Goal: Task Accomplishment & Management: Manage account settings

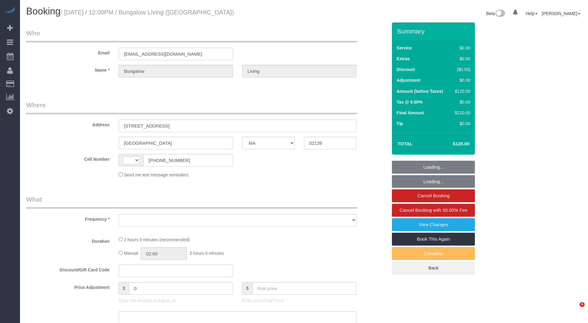
select select "MA"
select select "string:[GEOGRAPHIC_DATA]"
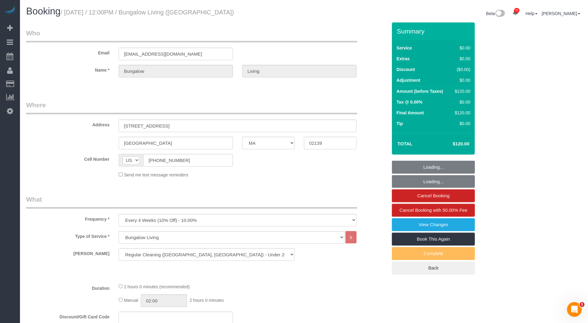
select select "object:782"
select select "spot1"
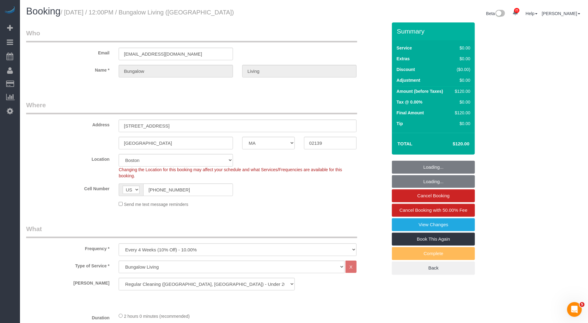
select select "number:89"
select select "number:90"
select select "number:15"
select select "number:7"
select select "object:1088"
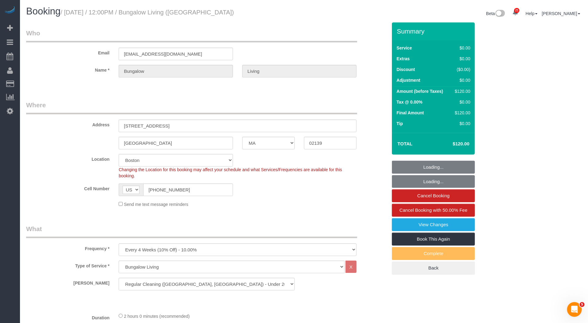
select select "spot40"
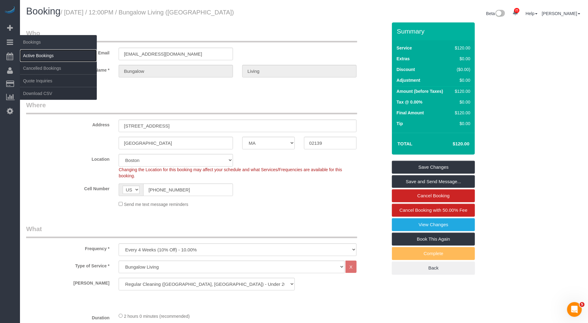
click at [41, 54] on link "Active Bookings" at bounding box center [58, 56] width 77 height 12
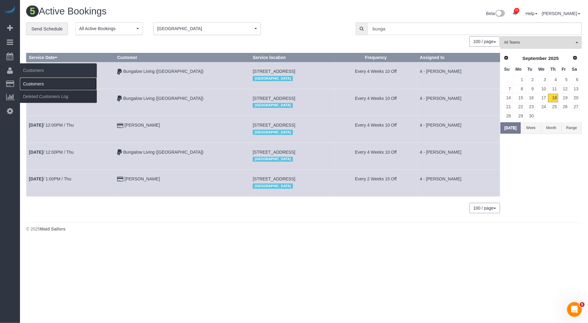
click at [37, 84] on link "Customers" at bounding box center [58, 84] width 77 height 12
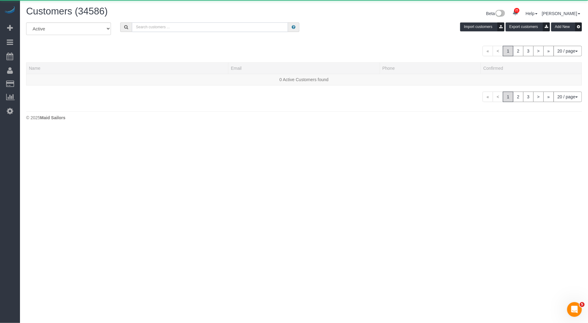
click at [229, 26] on input "text" at bounding box center [210, 27] width 156 height 10
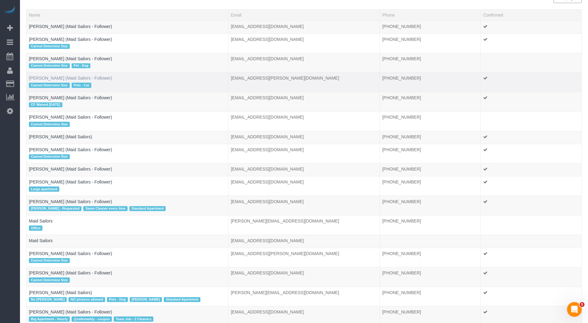
scroll to position [136, 0]
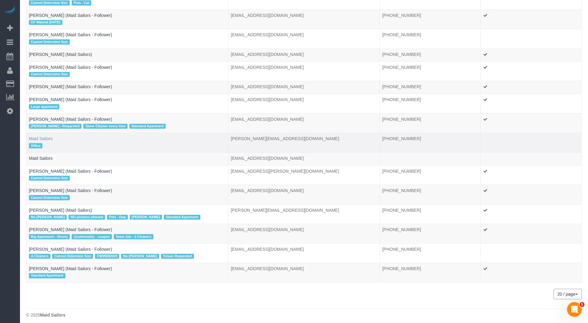
type input "maid sailors"
click at [46, 136] on link "Maid Sailors" at bounding box center [41, 138] width 24 height 5
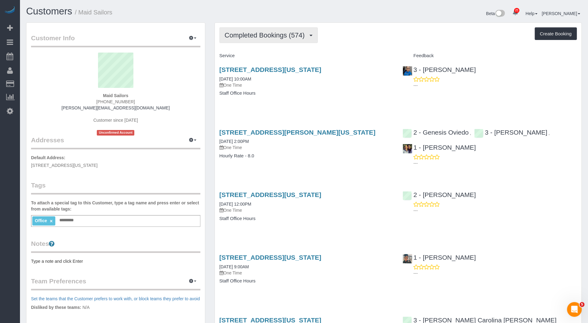
click at [301, 34] on span "Completed Bookings (574)" at bounding box center [266, 35] width 83 height 8
click at [281, 64] on link "Cancelled Bookings (633)" at bounding box center [254, 65] width 69 height 8
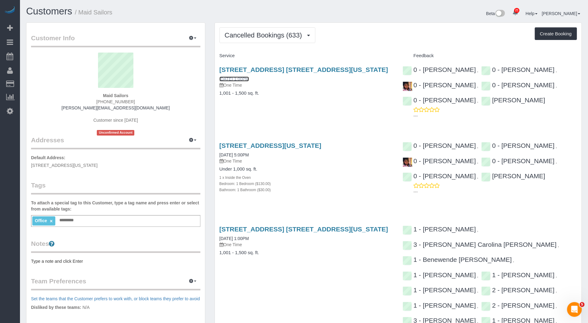
click at [249, 77] on link "09/11/2025 1:00PM" at bounding box center [235, 79] width 30 height 5
click at [236, 153] on link "09/11/2025 5:00PM" at bounding box center [235, 155] width 30 height 5
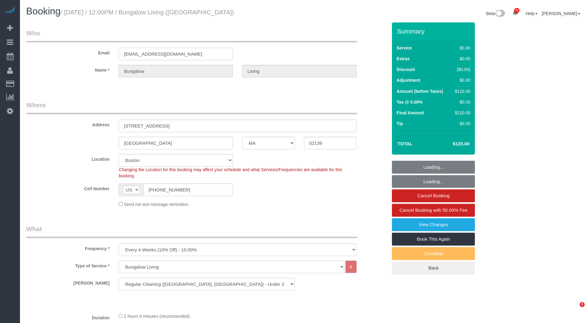
select select "MA"
select select "spot1"
select select "number:89"
select select "number:90"
select select "number:15"
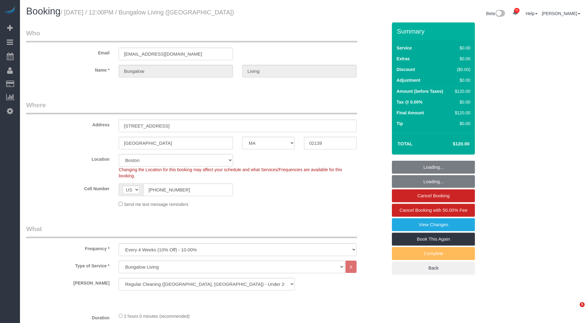
select select "number:7"
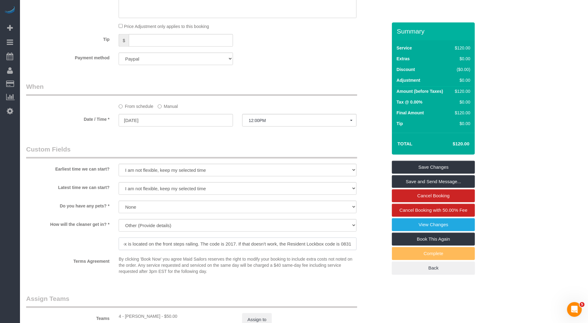
scroll to position [0, 117]
drag, startPoint x: 247, startPoint y: 243, endPoint x: 354, endPoint y: 243, distance: 107.3
click at [357, 243] on div "We'll let you in. Doorman/Front Desk has the key. Other (Provide details) The M…" at bounding box center [237, 235] width 247 height 32
click at [309, 244] on input "The Maintenance lockbox is located on the front steps railing. The code is 2017…" at bounding box center [238, 244] width 238 height 13
click at [280, 242] on input "The Maintenance lockbox is located on the front steps railing. The code is 2017…" at bounding box center [238, 244] width 238 height 13
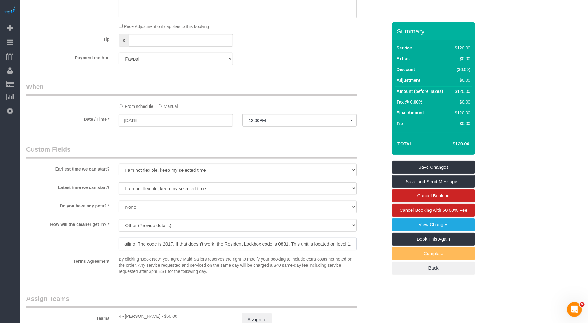
click at [280, 242] on input "The Maintenance lockbox is located on the front steps railing. The code is 2017…" at bounding box center [238, 244] width 238 height 13
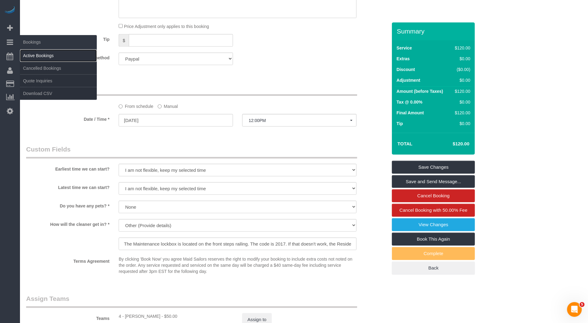
click at [38, 52] on link "Active Bookings" at bounding box center [58, 56] width 77 height 12
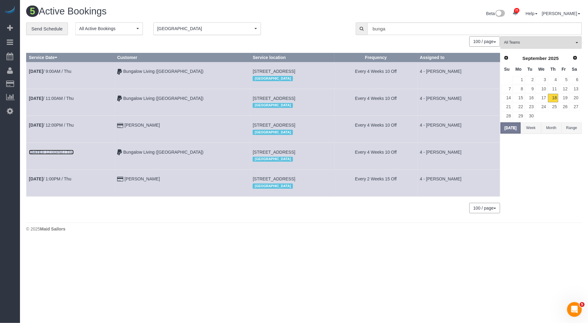
click at [64, 150] on link "Sep 18th / 12:00PM / Thu" at bounding box center [51, 152] width 45 height 5
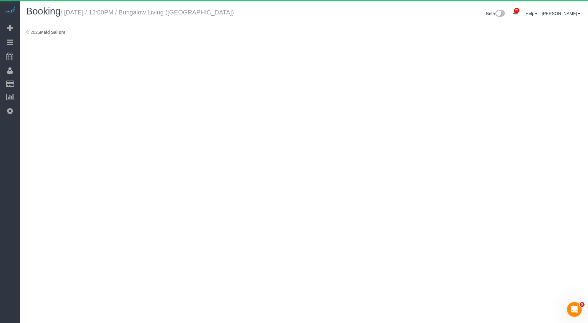
select select "MA"
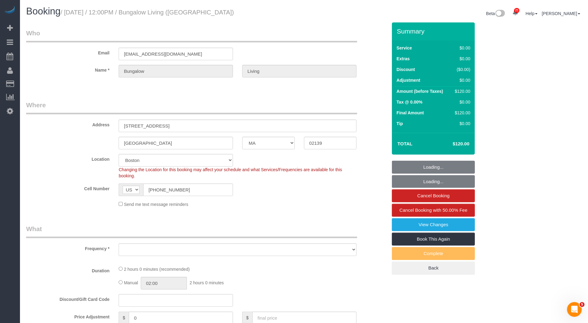
select select "object:4778"
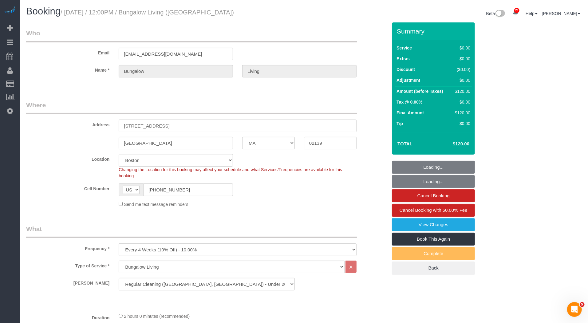
select select "spot40"
select select "number:89"
select select "number:90"
select select "number:15"
select select "number:7"
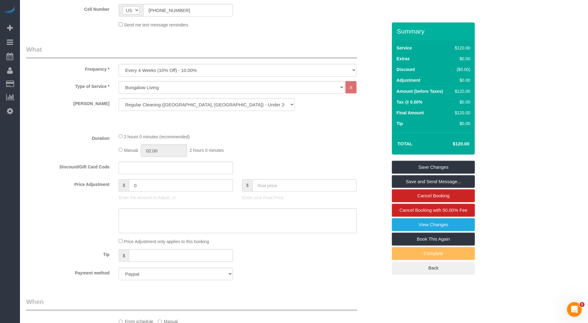
scroll to position [178, 0]
click at [251, 100] on select "Regular Cleaning (Boston, NYC) - Under 2000 SF Regular Cleaning (Boston, NYC) -…" at bounding box center [207, 106] width 176 height 13
select select "17"
click at [119, 100] on select "Regular Cleaning (Boston, NYC) - Under 2000 SF Regular Cleaning (Boston, NYC) -…" at bounding box center [207, 106] width 176 height 13
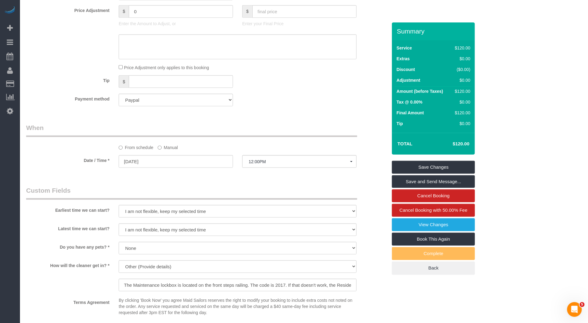
scroll to position [612, 0]
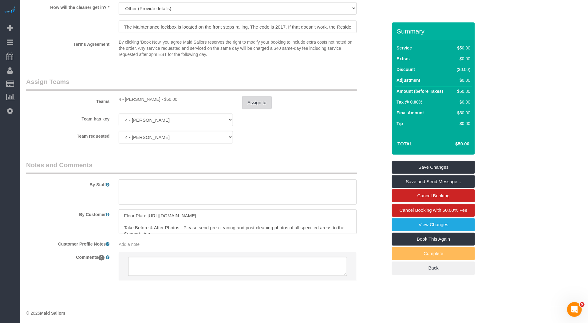
click at [257, 97] on button "Assign to" at bounding box center [257, 102] width 30 height 13
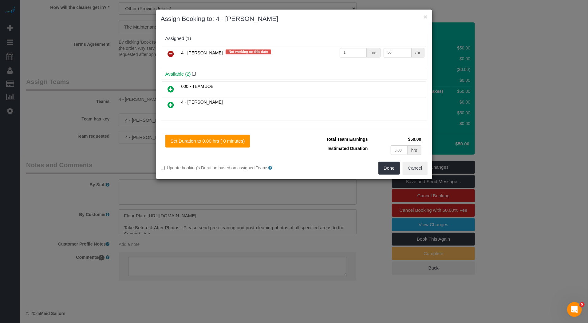
select select "spot78"
click at [395, 53] on input "50" at bounding box center [398, 53] width 28 height 10
type input "25"
click at [386, 171] on button "Done" at bounding box center [390, 168] width 22 height 13
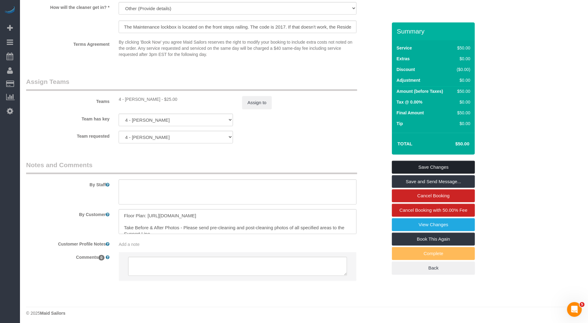
click at [426, 168] on link "Save Changes" at bounding box center [433, 167] width 83 height 13
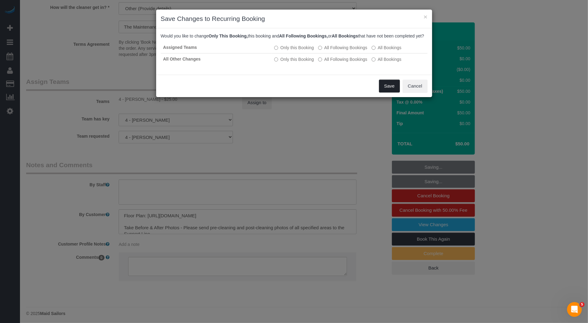
click at [388, 92] on button "Save" at bounding box center [389, 86] width 21 height 13
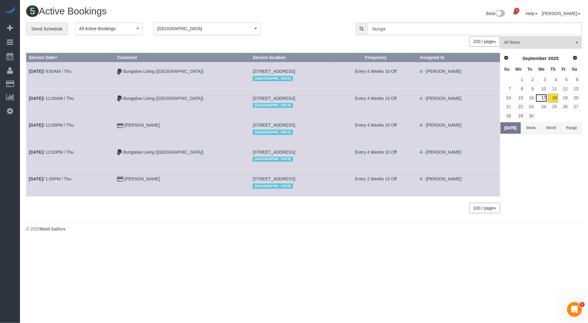
click at [543, 96] on link "17" at bounding box center [542, 98] width 12 height 8
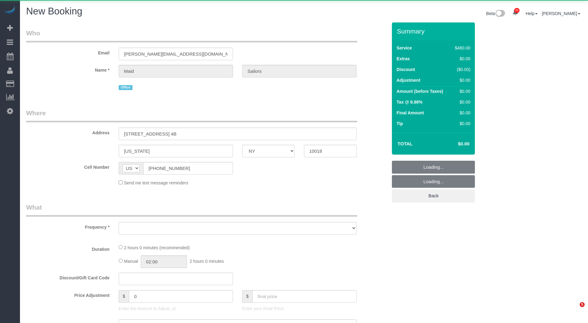
select select "NY"
select select "number:60"
select select "number:74"
select select "number:13"
select select "number:5"
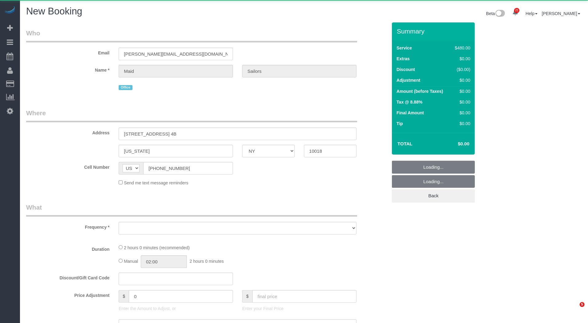
select select "object:1579"
select select "3"
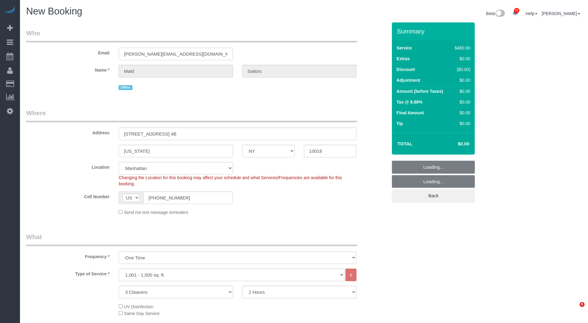
select select "string:stripe"
select select "object:1583"
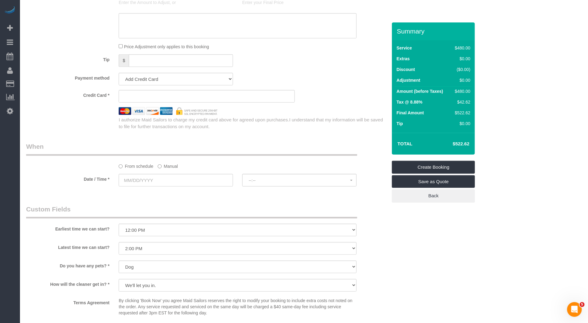
scroll to position [401, 0]
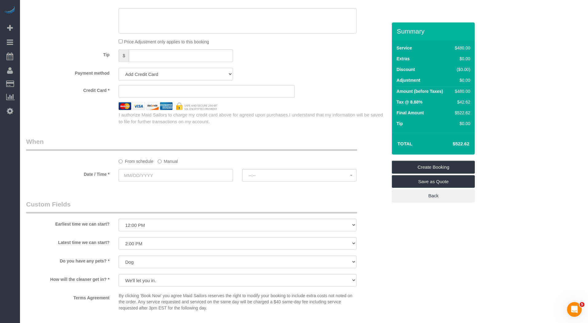
click at [203, 72] on select "Add Credit Card Cash Check Paypal" at bounding box center [176, 74] width 114 height 13
select select "string:paypal"
click at [119, 68] on select "Add Credit Card Cash Check Paypal" at bounding box center [176, 74] width 114 height 13
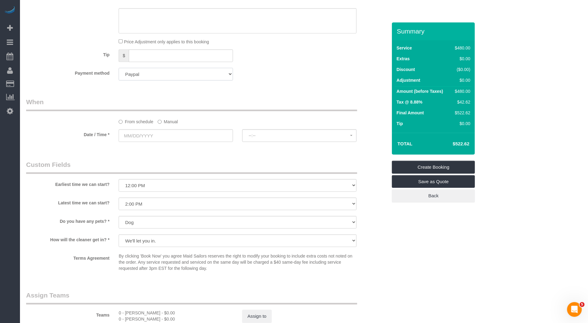
scroll to position [331, 0]
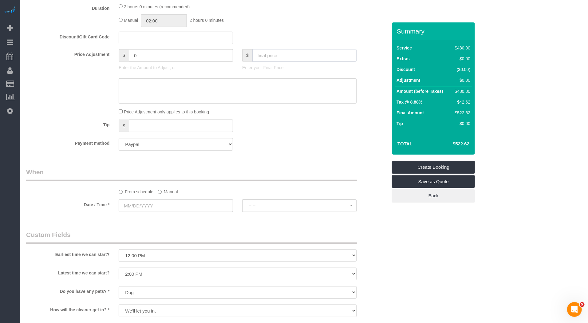
click at [279, 52] on input "text" at bounding box center [304, 55] width 104 height 13
type input "0"
click at [77, 104] on sui-booking-price-adjustment "Price Adjustment $ 0 Enter the Amount to Adjust, or $ 0 Enter your Final Price …" at bounding box center [206, 82] width 361 height 66
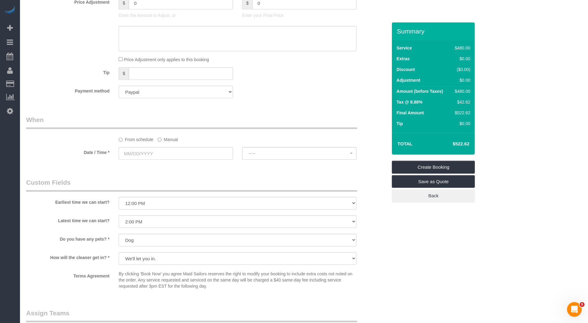
scroll to position [390, 0]
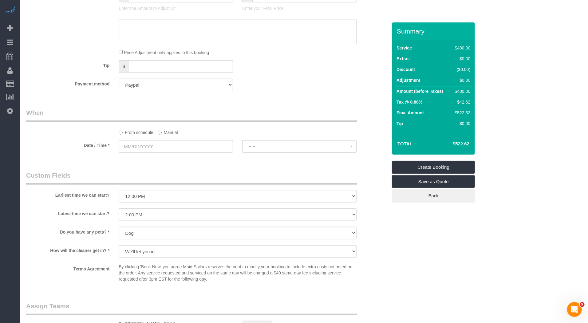
type input "-480"
click at [174, 132] on label "Manual" at bounding box center [168, 131] width 20 height 8
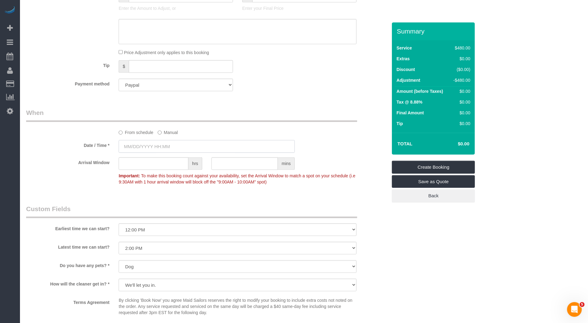
click at [172, 146] on input "text" at bounding box center [207, 146] width 176 height 13
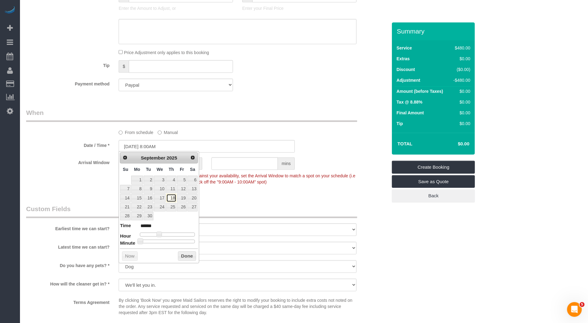
click at [175, 197] on link "18" at bounding box center [171, 198] width 10 height 8
type input "09/18/2025 10:00AM"
type input "*******"
type input "09/18/2025 11:00AM"
type input "*******"
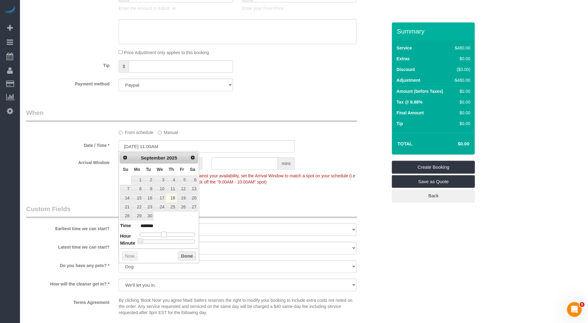
type input "09/18/2025 12:00PM"
type input "*******"
drag, startPoint x: 163, startPoint y: 234, endPoint x: 169, endPoint y: 234, distance: 5.9
click at [169, 234] on div at bounding box center [167, 235] width 55 height 4
click at [183, 253] on button "Done" at bounding box center [187, 257] width 18 height 10
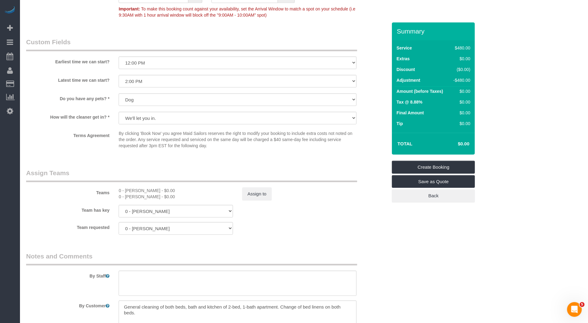
scroll to position [565, 0]
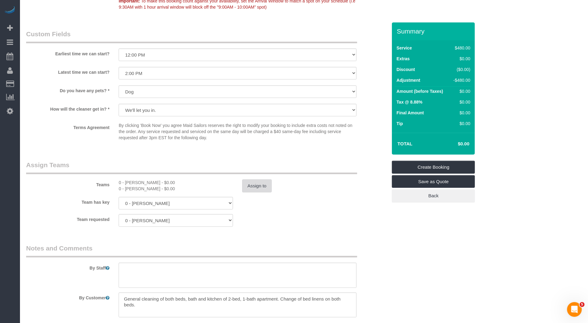
click at [251, 184] on button "Assign to" at bounding box center [257, 186] width 30 height 13
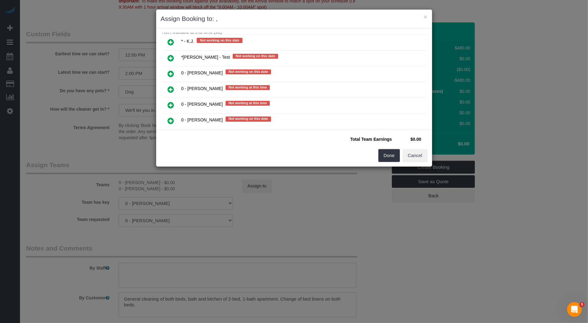
scroll to position [315, 0]
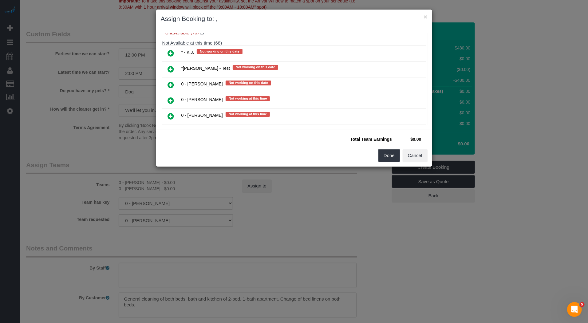
click at [171, 81] on icon at bounding box center [171, 84] width 6 height 7
click at [173, 113] on icon at bounding box center [171, 116] width 6 height 7
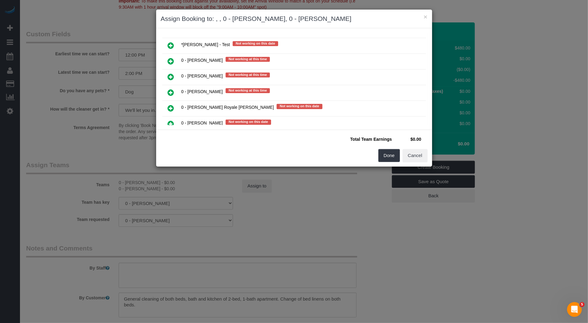
click at [173, 105] on icon at bounding box center [171, 108] width 6 height 7
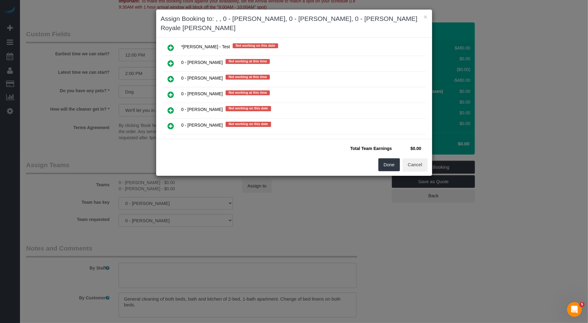
scroll to position [347, 0]
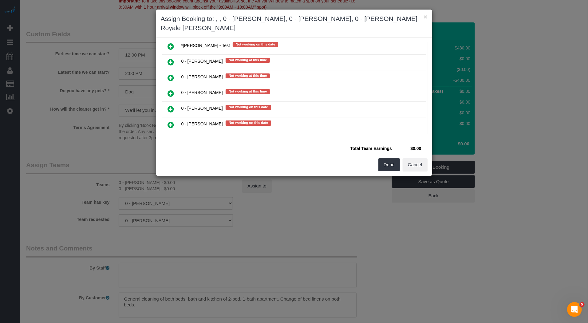
click at [173, 105] on icon at bounding box center [171, 108] width 6 height 7
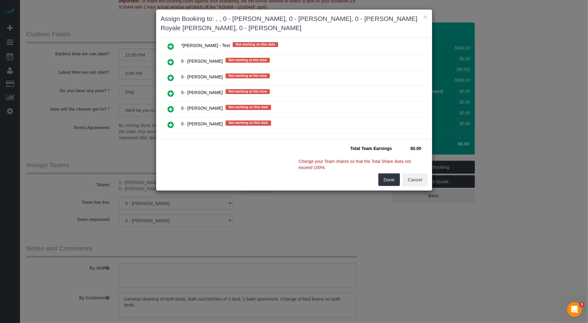
click at [172, 105] on icon at bounding box center [171, 108] width 6 height 7
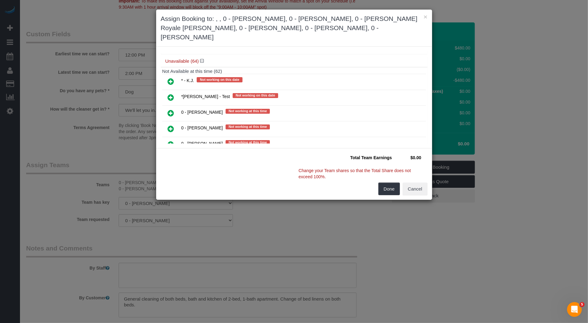
scroll to position [292, 0]
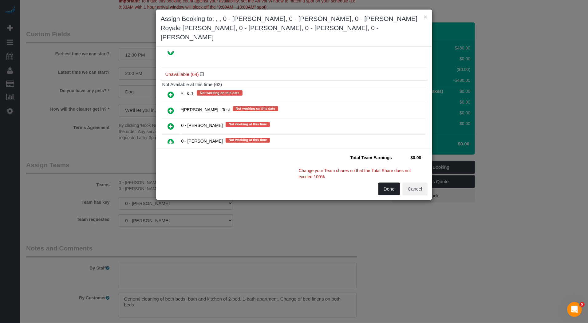
click at [387, 183] on button "Done" at bounding box center [390, 189] width 22 height 13
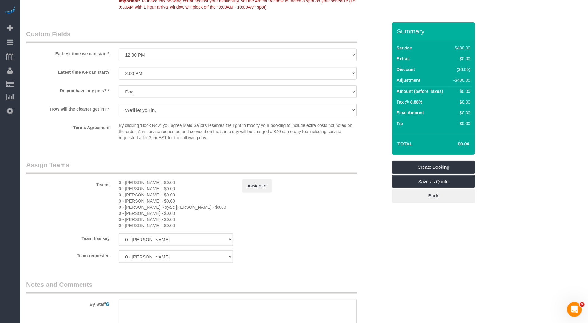
click at [142, 182] on div "0 - Christopher Garrett - $0.00" at bounding box center [176, 183] width 114 height 6
click at [141, 198] on div "0 - Kenia Cabanilla Rosado - $0.00" at bounding box center [176, 201] width 114 height 6
click at [141, 205] on div "0 - Patricia Royale Collins - $0.00" at bounding box center [176, 207] width 114 height 6
click at [140, 211] on div "0 - Portia Edwards - $0.00" at bounding box center [176, 213] width 114 height 6
click at [140, 217] on div "0 - Raymond Berroa - $0.00" at bounding box center [176, 219] width 114 height 6
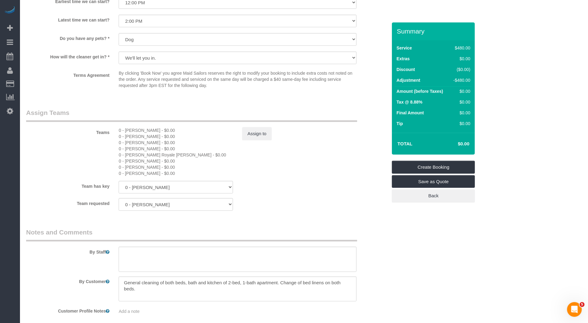
scroll to position [608, 0]
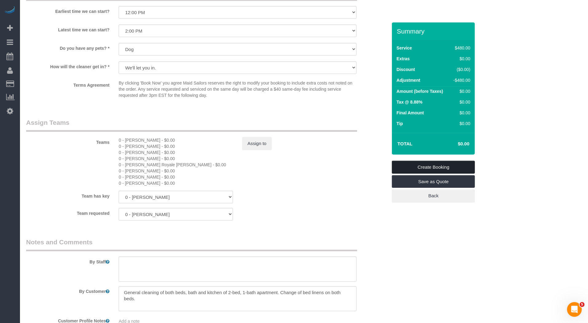
click at [443, 166] on link "Create Booking" at bounding box center [433, 167] width 83 height 13
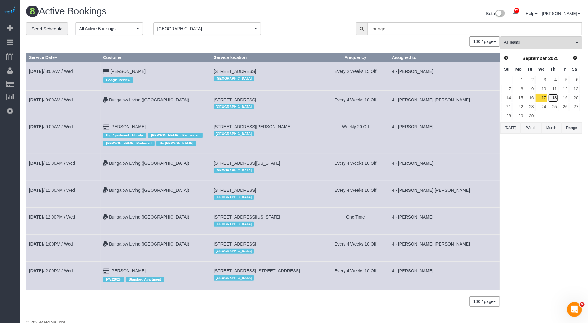
click at [553, 98] on link "18" at bounding box center [553, 98] width 10 height 8
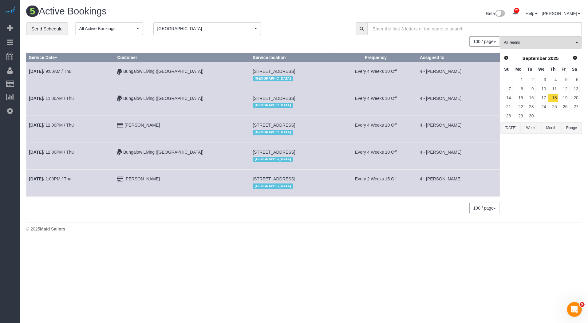
drag, startPoint x: 190, startPoint y: 23, endPoint x: 185, endPoint y: 28, distance: 7.0
click at [190, 23] on button "Boston Boston" at bounding box center [207, 28] width 108 height 13
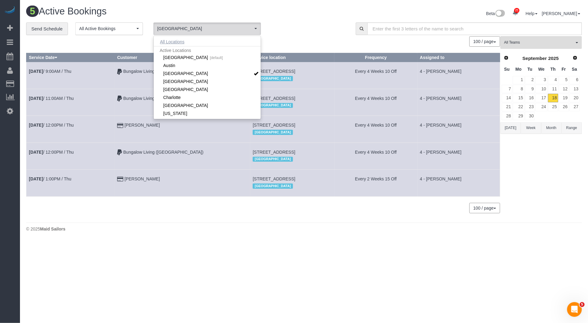
click at [175, 41] on button "All Locations" at bounding box center [172, 42] width 37 height 9
click at [311, 105] on div "[GEOGRAPHIC_DATA]" at bounding box center [292, 105] width 79 height 8
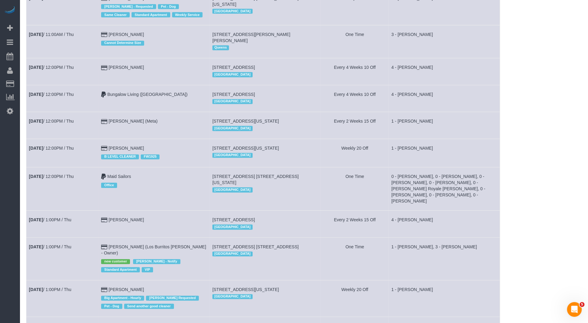
scroll to position [848, 0]
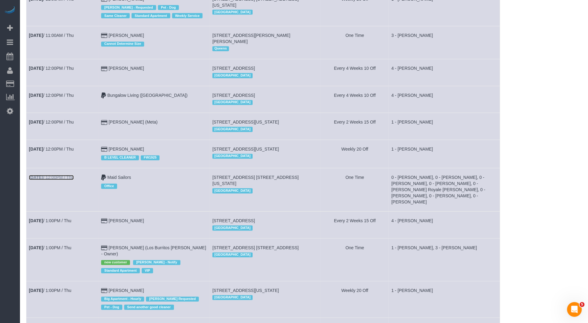
click at [63, 175] on link "Sep 18th / 12:00PM / Thu" at bounding box center [51, 177] width 45 height 5
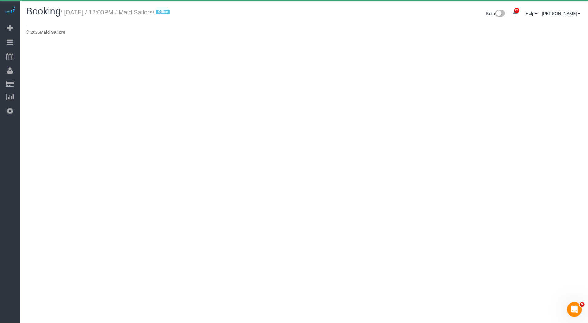
select select "NY"
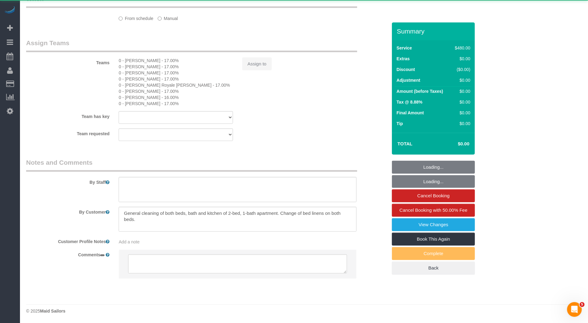
select select "object:6278"
select select "3"
select select "number:60"
select select "number:74"
select select "number:13"
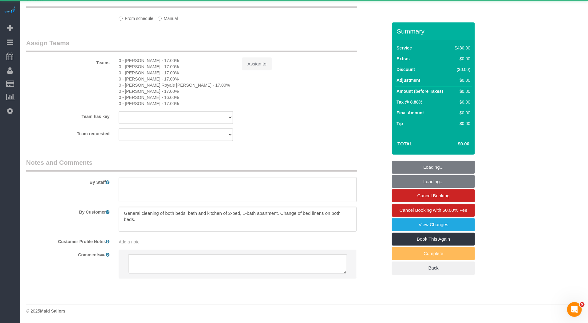
select select "number:5"
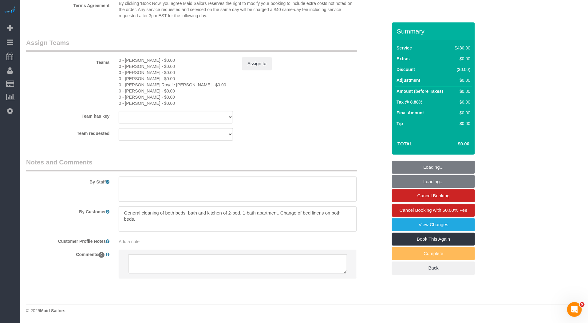
select select "spot1"
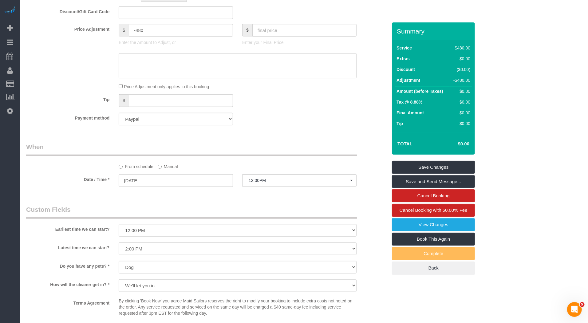
scroll to position [498, 0]
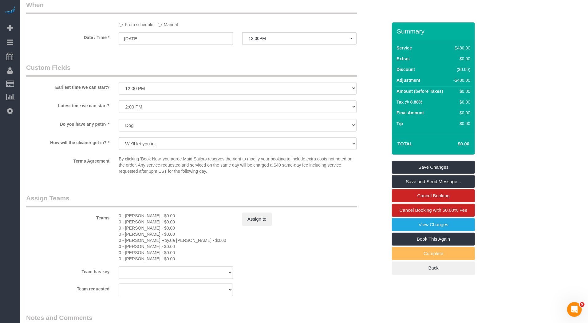
click at [248, 194] on legend "Assign Teams" at bounding box center [191, 201] width 331 height 14
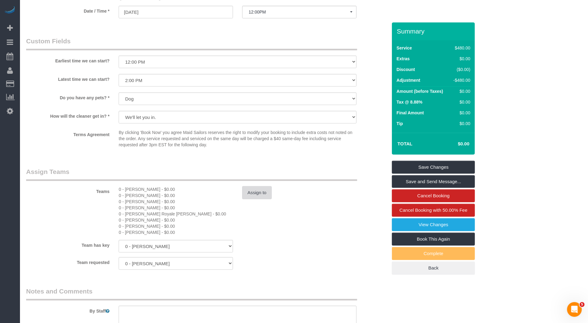
click at [260, 192] on button "Assign to" at bounding box center [257, 192] width 30 height 13
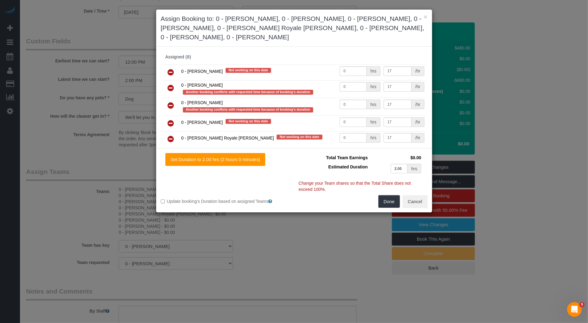
click at [172, 85] on icon at bounding box center [171, 87] width 6 height 7
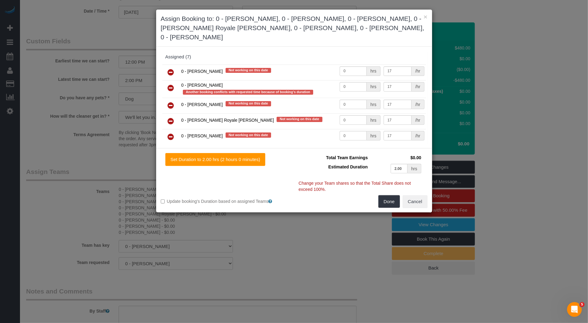
click at [171, 85] on icon at bounding box center [171, 87] width 6 height 7
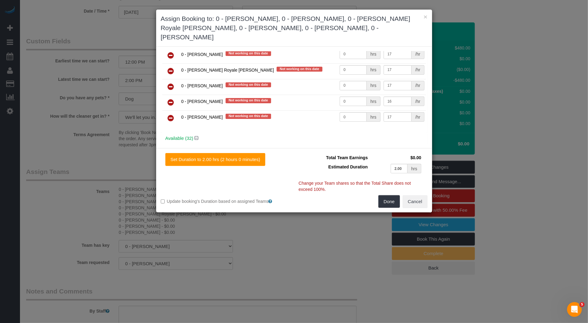
scroll to position [50, 0]
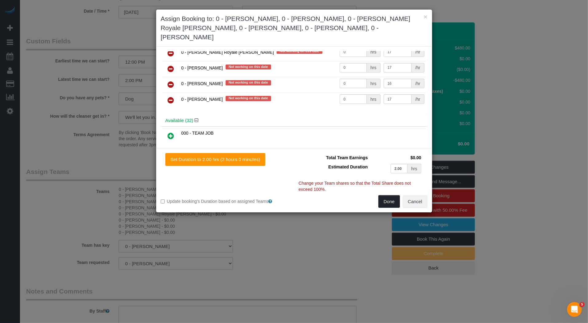
click at [393, 195] on button "Done" at bounding box center [390, 201] width 22 height 13
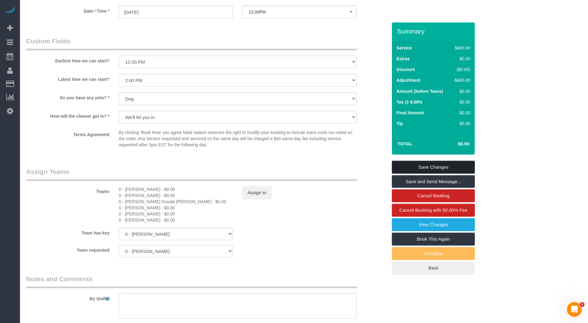
click at [438, 170] on link "Save Changes" at bounding box center [433, 167] width 83 height 13
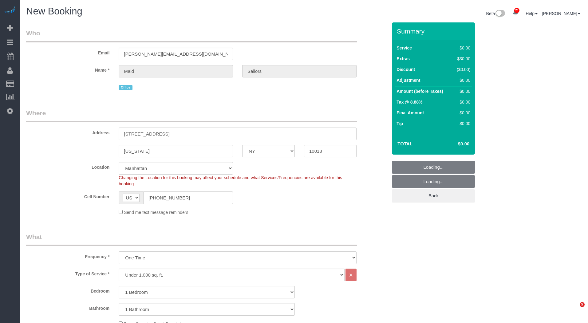
select select "NY"
select select "number:89"
select select "number:90"
select select "number:15"
select select "number:6"
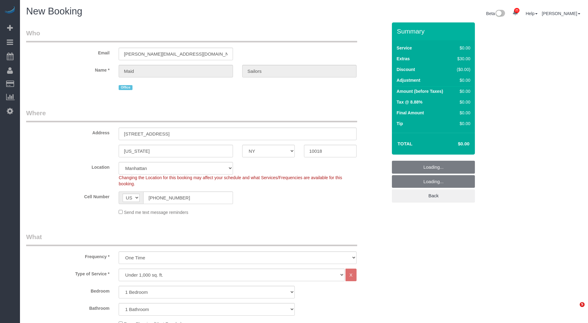
select select "object:1679"
select select "1"
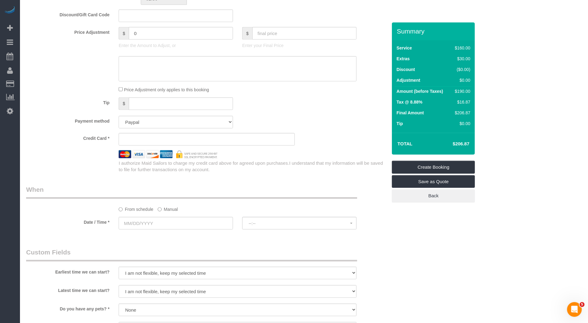
scroll to position [482, 0]
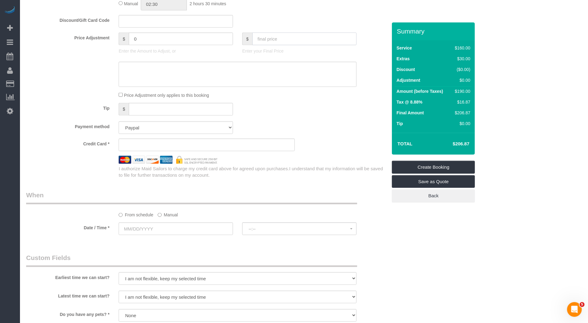
click at [275, 39] on input "text" at bounding box center [304, 39] width 104 height 13
type input "0"
click at [180, 122] on select "Add Credit Card Cash Check Paypal" at bounding box center [176, 127] width 114 height 13
type input "-190"
select select "string:paypal"
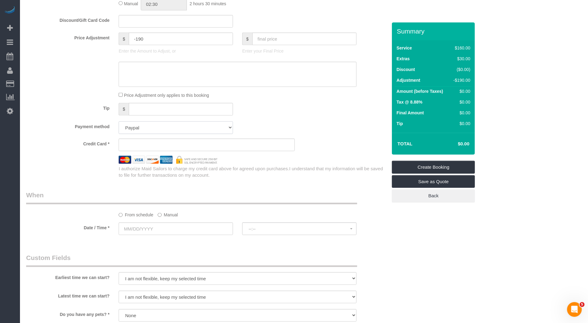
click at [119, 121] on select "Add Credit Card Cash Check Paypal" at bounding box center [176, 127] width 114 height 13
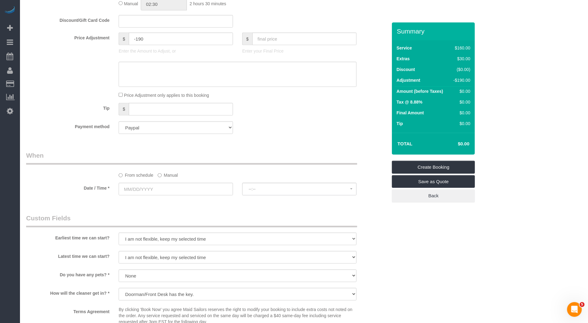
click at [172, 174] on label "Manual" at bounding box center [168, 174] width 20 height 8
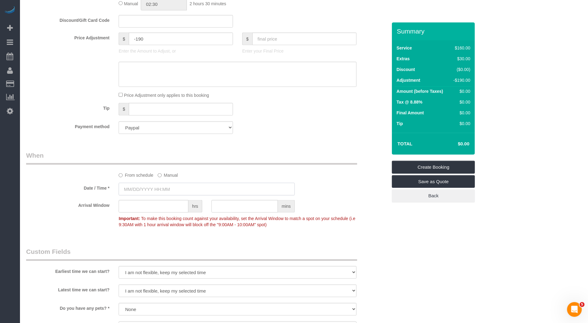
click at [172, 185] on input "text" at bounding box center [207, 189] width 176 height 13
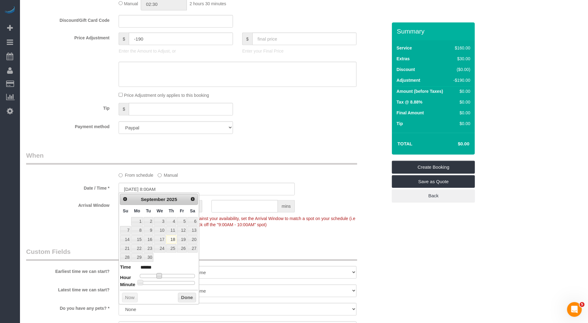
type input "09/18/2025 12:00PM"
type input "*******"
type input "09/18/2025 1:00PM"
type input "******"
type input "09/18/2025 2:00PM"
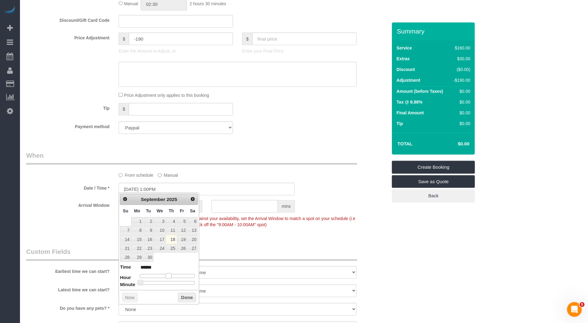
type input "******"
type input "09/18/2025 3:00PM"
type input "******"
drag, startPoint x: 169, startPoint y: 274, endPoint x: 177, endPoint y: 274, distance: 8.0
click at [177, 274] on div at bounding box center [167, 276] width 55 height 4
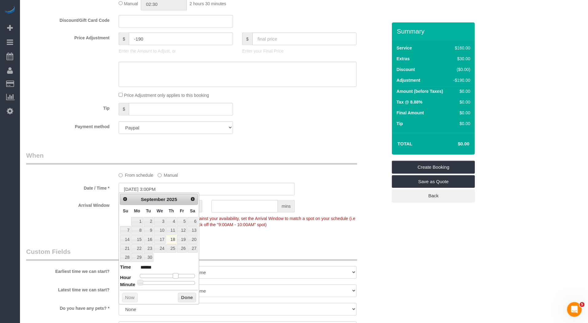
type input "09/18/2025 4:00PM"
type input "******"
click at [180, 275] on span at bounding box center [178, 276] width 6 height 6
click at [185, 298] on button "Done" at bounding box center [187, 298] width 18 height 10
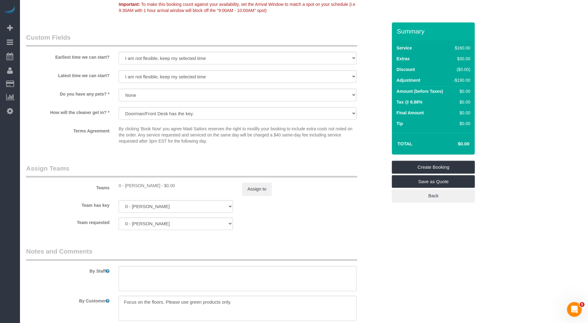
scroll to position [706, 0]
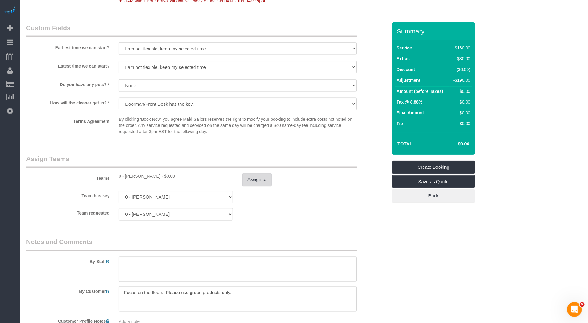
click at [260, 183] on button "Assign to" at bounding box center [257, 179] width 30 height 13
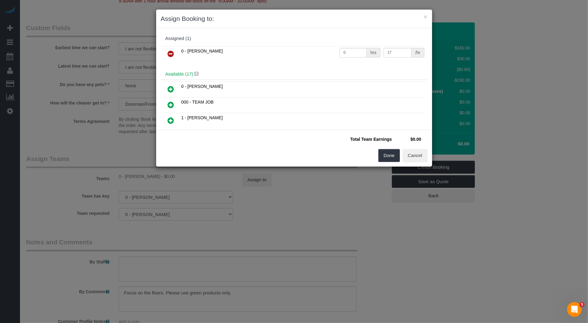
click at [172, 54] on icon at bounding box center [171, 53] width 6 height 7
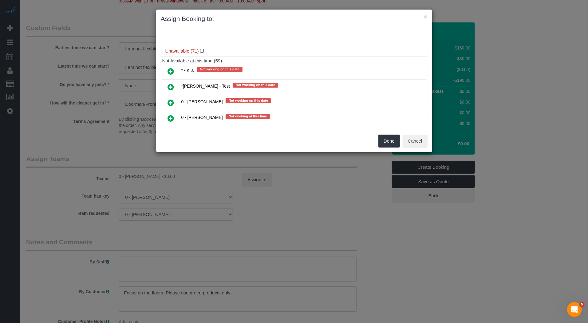
scroll to position [329, 0]
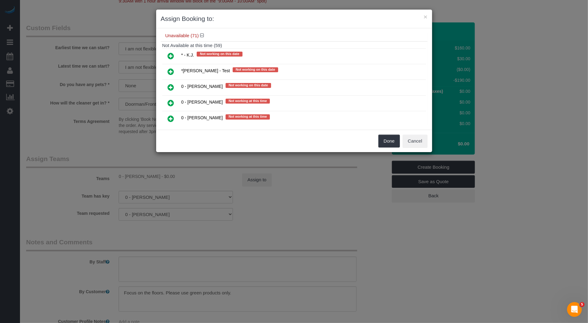
click at [170, 84] on icon at bounding box center [171, 87] width 6 height 7
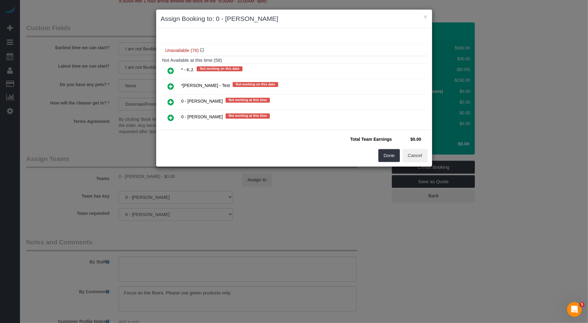
scroll to position [343, 0]
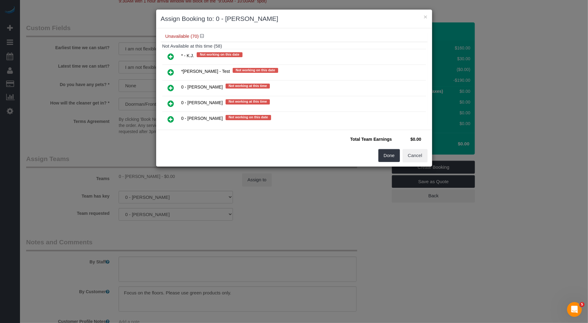
click at [170, 116] on icon at bounding box center [171, 119] width 6 height 7
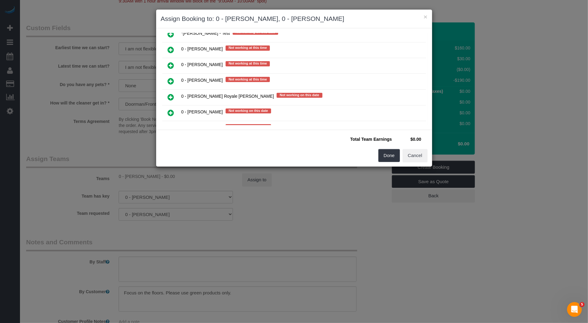
click at [169, 93] on icon at bounding box center [171, 96] width 6 height 7
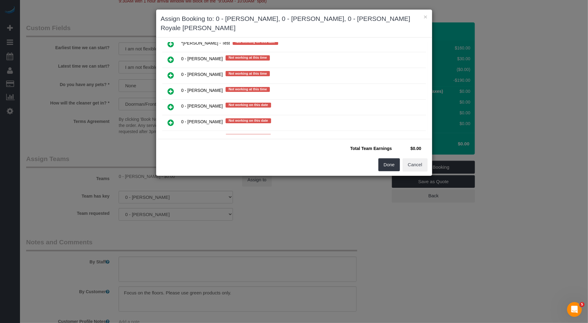
click at [172, 103] on icon at bounding box center [171, 106] width 6 height 7
click at [171, 101] on link at bounding box center [171, 107] width 14 height 12
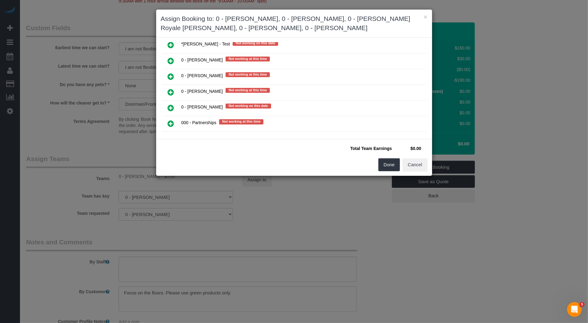
click at [171, 102] on link at bounding box center [171, 108] width 14 height 12
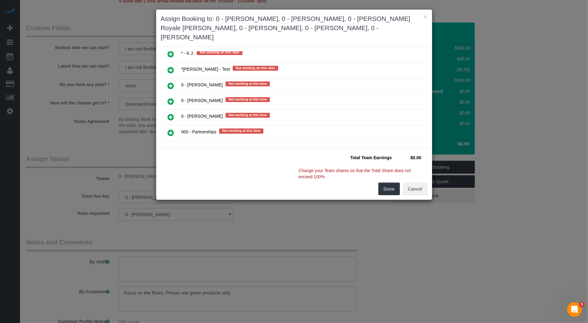
scroll to position [458, 0]
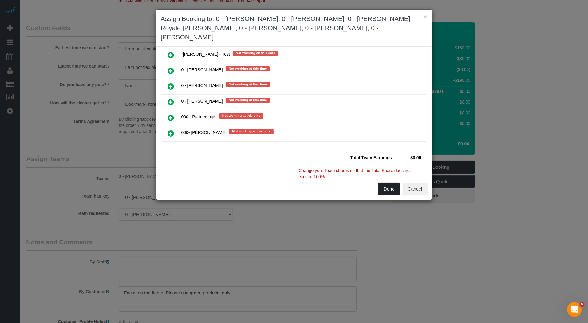
click at [387, 183] on button "Done" at bounding box center [390, 189] width 22 height 13
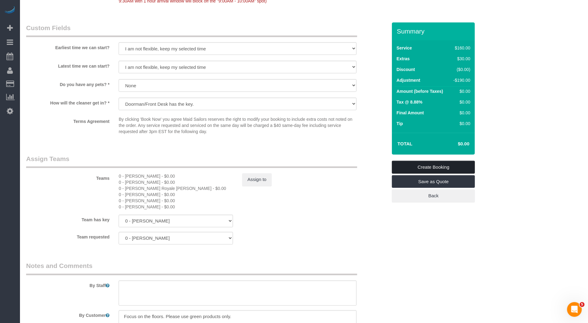
click at [434, 166] on link "Create Booking" at bounding box center [433, 167] width 83 height 13
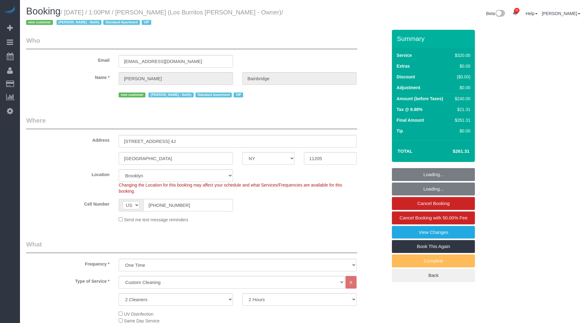
select select "NY"
select select "2"
select select "number:89"
select select "number:90"
select select "number:14"
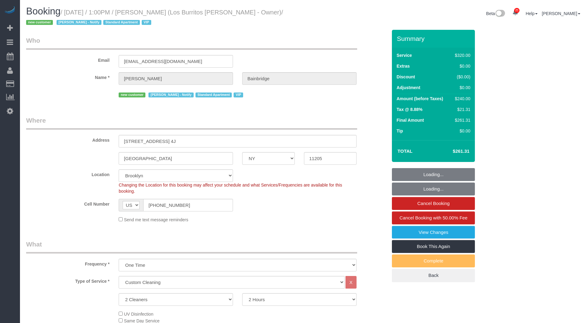
select select "number:5"
select select "spot47"
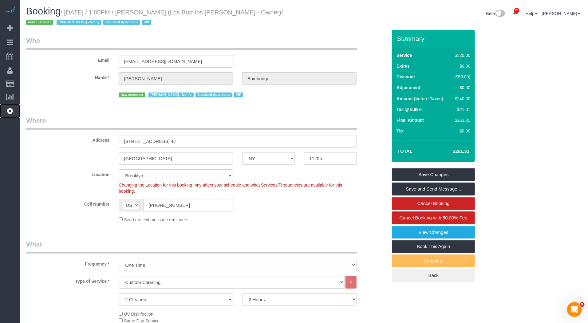
click at [8, 113] on icon at bounding box center [10, 110] width 6 height 7
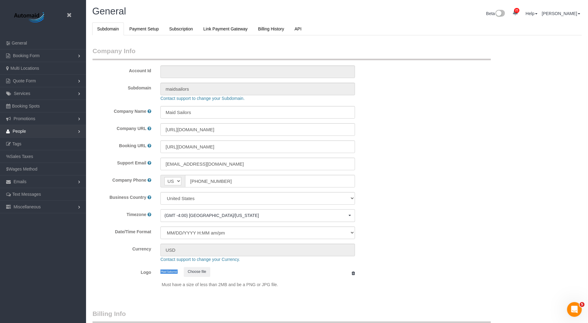
select select "425"
click at [24, 129] on span "People" at bounding box center [20, 131] width 14 height 5
click at [30, 140] on link "Teams" at bounding box center [43, 144] width 86 height 12
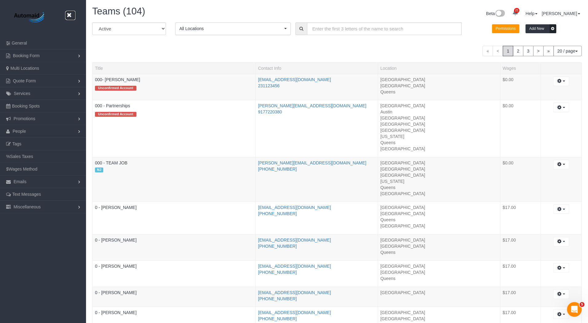
click at [69, 14] on icon at bounding box center [69, 15] width 8 height 8
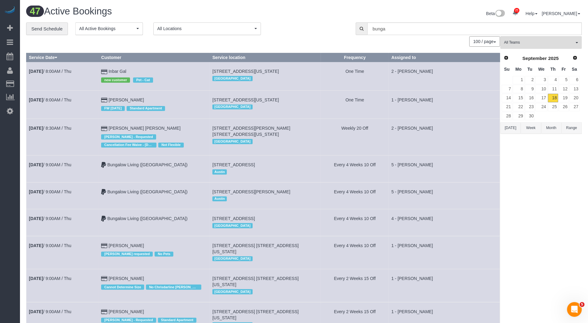
scroll to position [1536, 588]
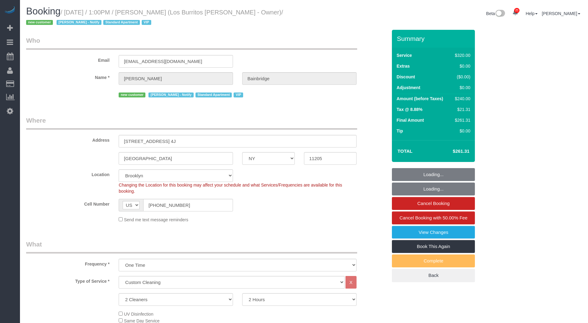
select select "NY"
select select "2"
select select "spot1"
select select "number:89"
select select "number:90"
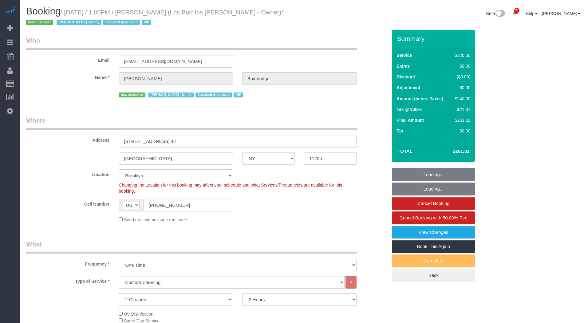
select select "number:14"
select select "number:5"
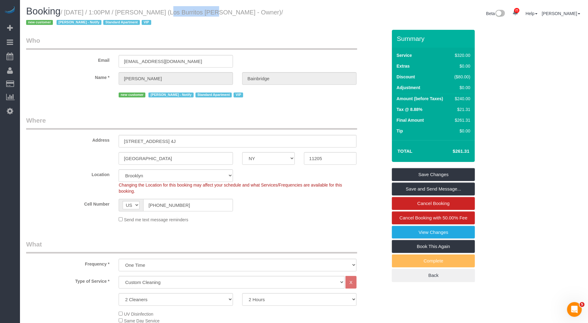
drag, startPoint x: 203, startPoint y: 13, endPoint x: 158, endPoint y: 14, distance: 44.9
click at [159, 14] on small "/ September 18, 2025 / 1:00PM / Julia Bainbridge (Los Burritos Juarez - Owner) …" at bounding box center [154, 17] width 257 height 17
copy small "Julia Bainbridge"
click at [418, 230] on link "View Changes" at bounding box center [433, 232] width 83 height 13
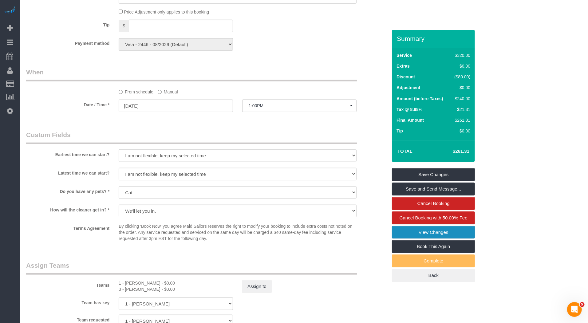
scroll to position [625, 0]
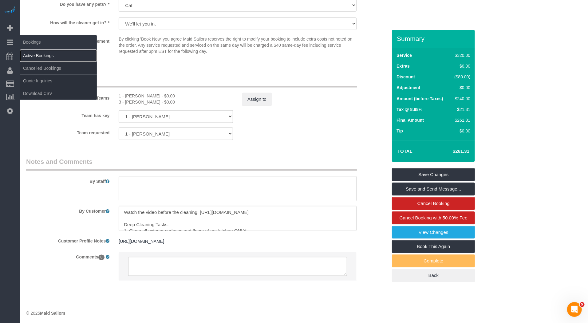
click at [44, 50] on link "Active Bookings" at bounding box center [58, 56] width 77 height 12
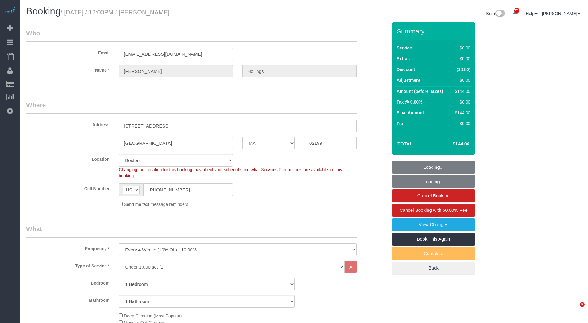
select select "MA"
select select "1"
select select "spot1"
select select "number:58"
select select "number:74"
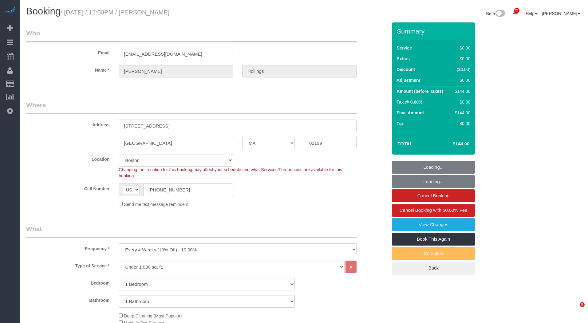
select select "number:15"
select select "number:7"
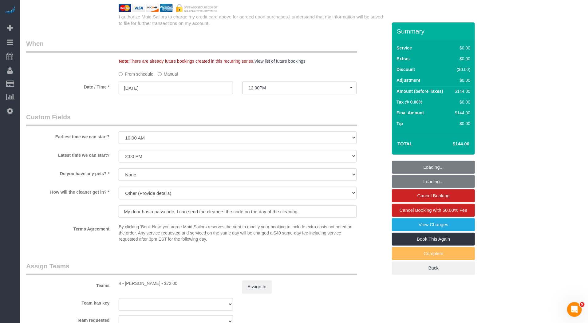
select select "string:stripe-pm_1QvQGn4VGloSiKo7A6y7iD7L"
